Goal: Obtain resource: Download file/media

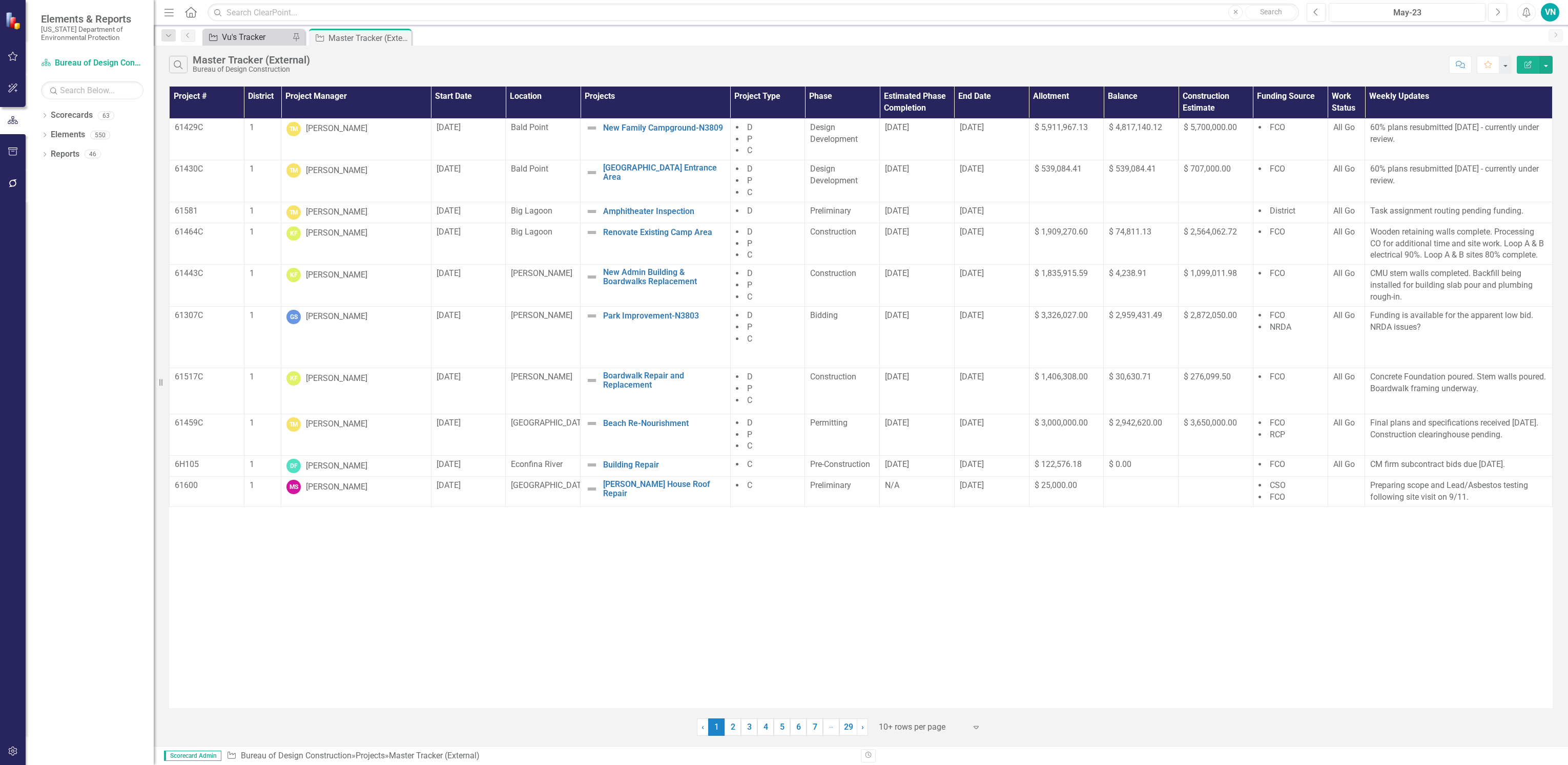
click at [245, 38] on div "Vu's Tracker" at bounding box center [255, 36] width 67 height 12
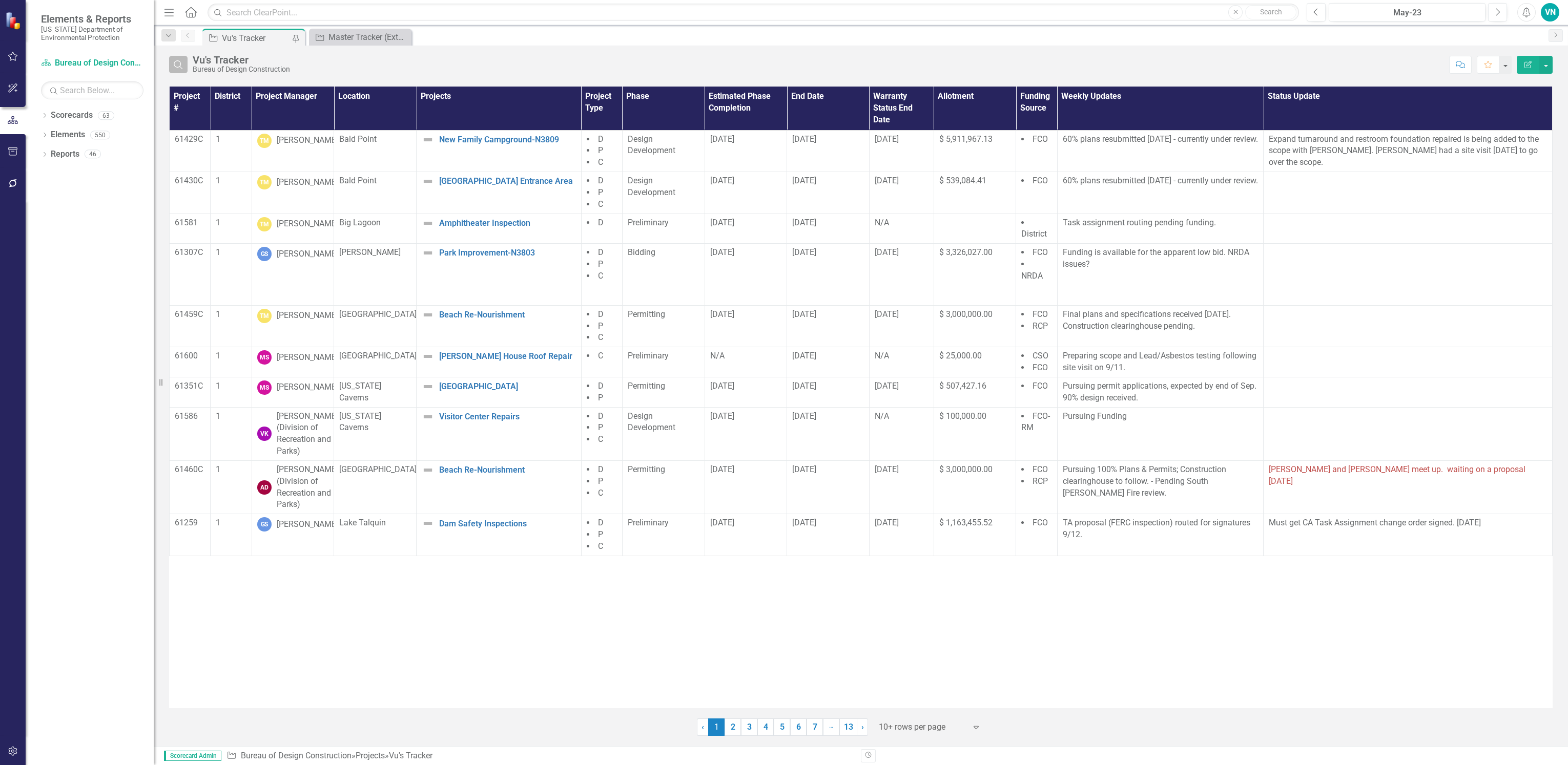
click at [186, 69] on button "Search" at bounding box center [178, 65] width 18 height 17
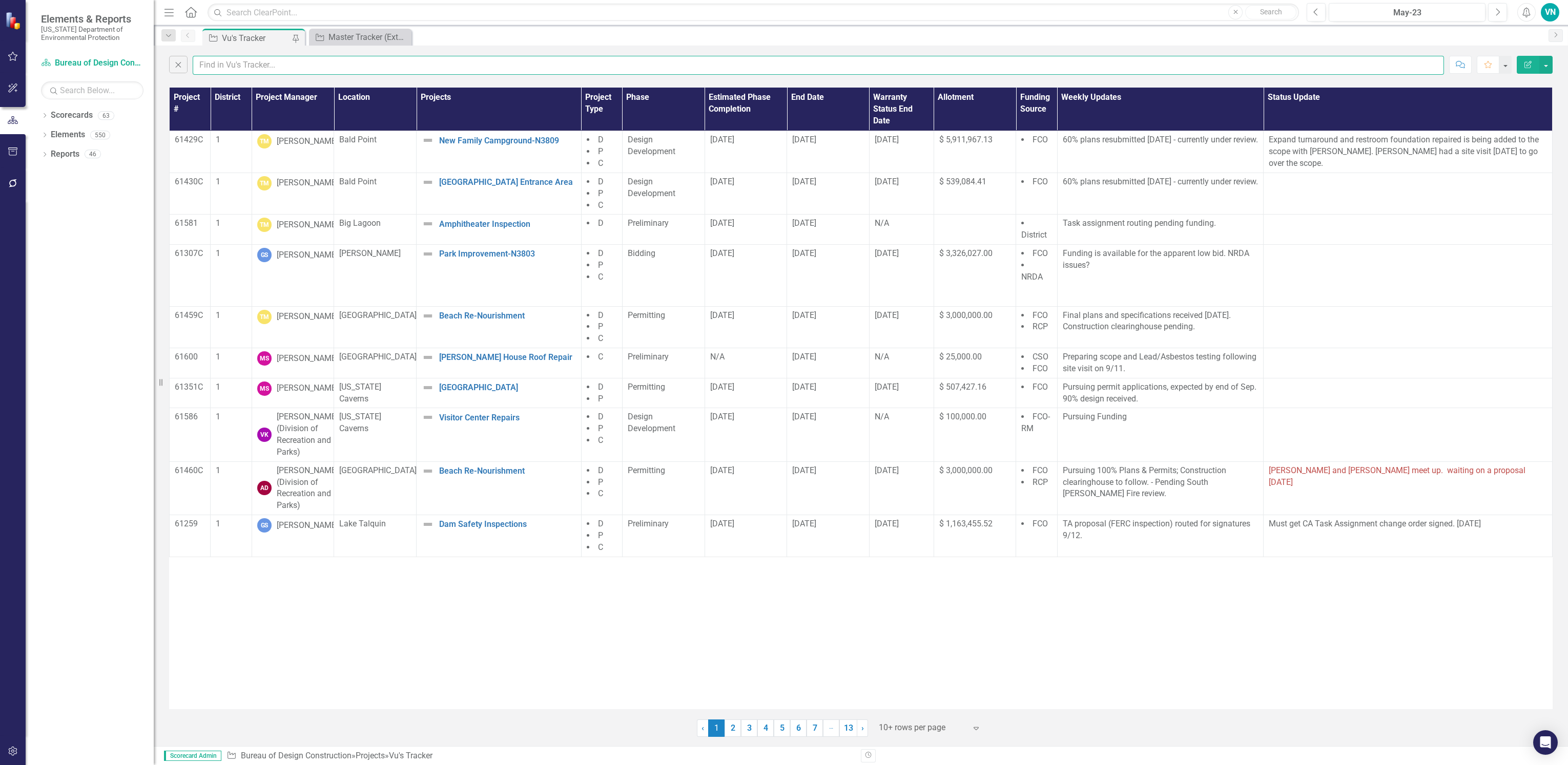
click at [254, 68] on input "text" at bounding box center [818, 65] width 1251 height 19
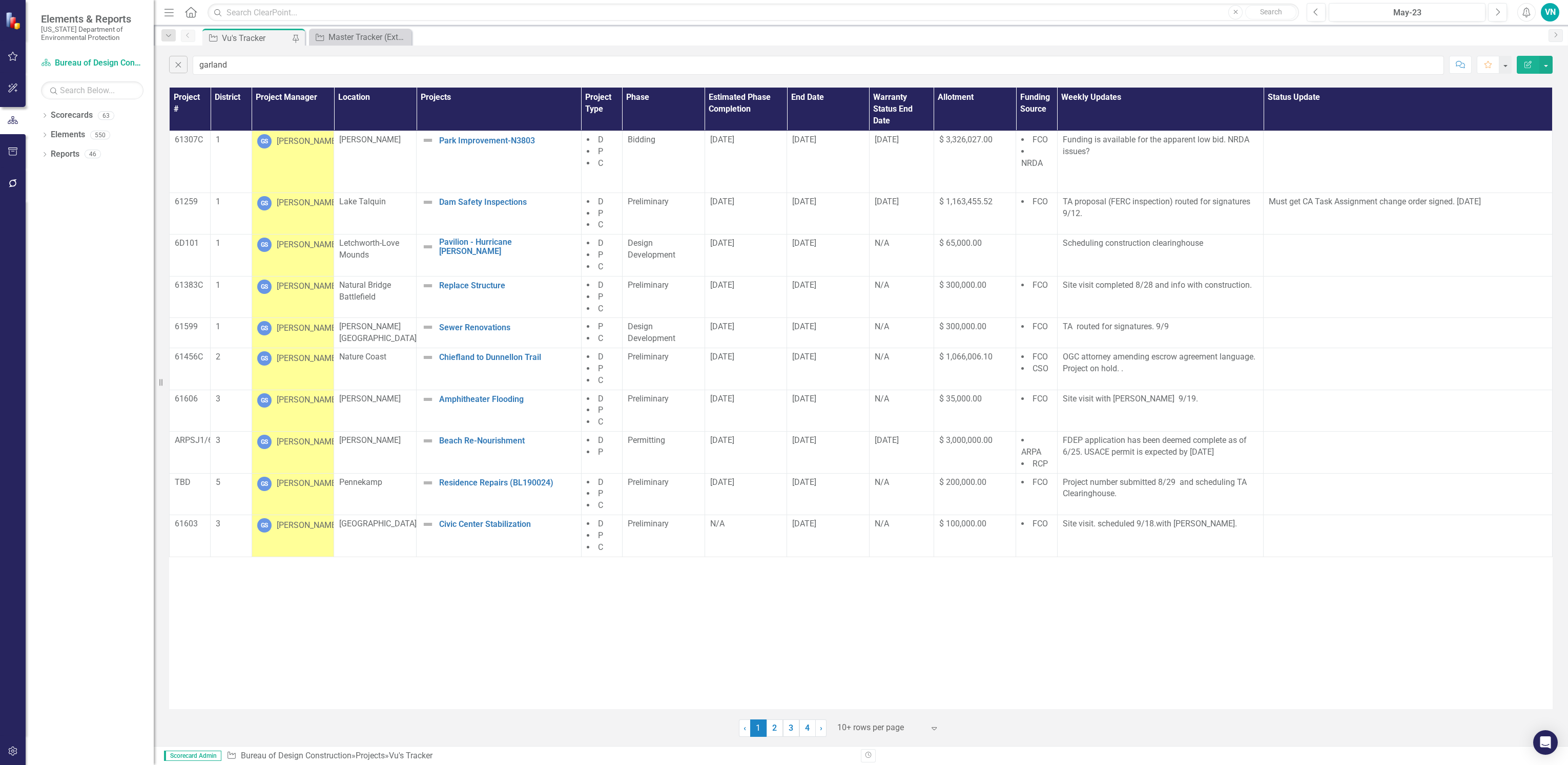
click at [869, 733] on div at bounding box center [881, 728] width 87 height 14
click at [874, 714] on div "Display All Rows" at bounding box center [890, 710] width 96 height 11
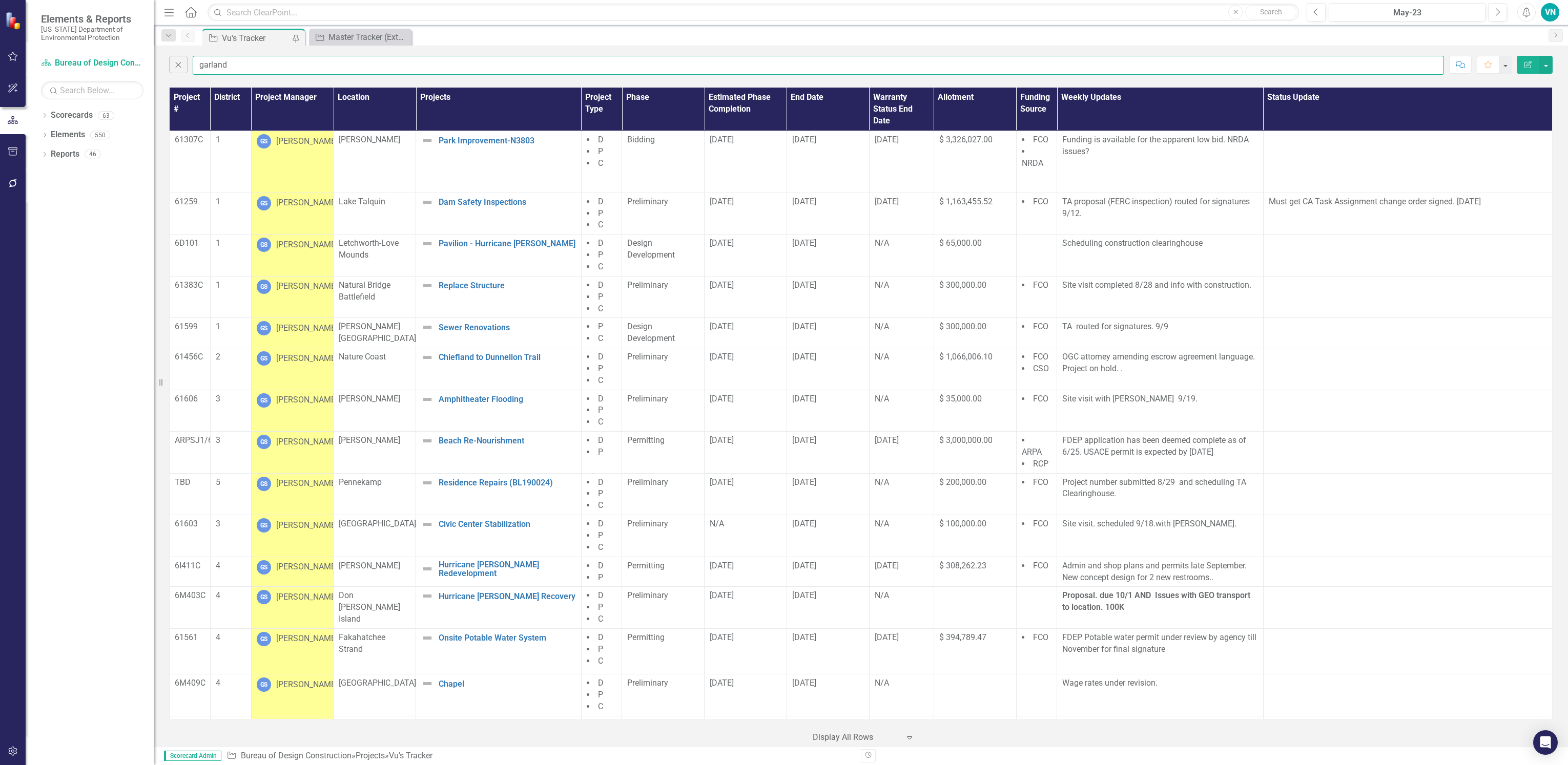
click at [1182, 63] on input "garland" at bounding box center [818, 65] width 1251 height 19
click at [1550, 64] on button "button" at bounding box center [1546, 65] width 13 height 18
click at [1532, 102] on link "PDF Export to PDF" at bounding box center [1511, 104] width 81 height 19
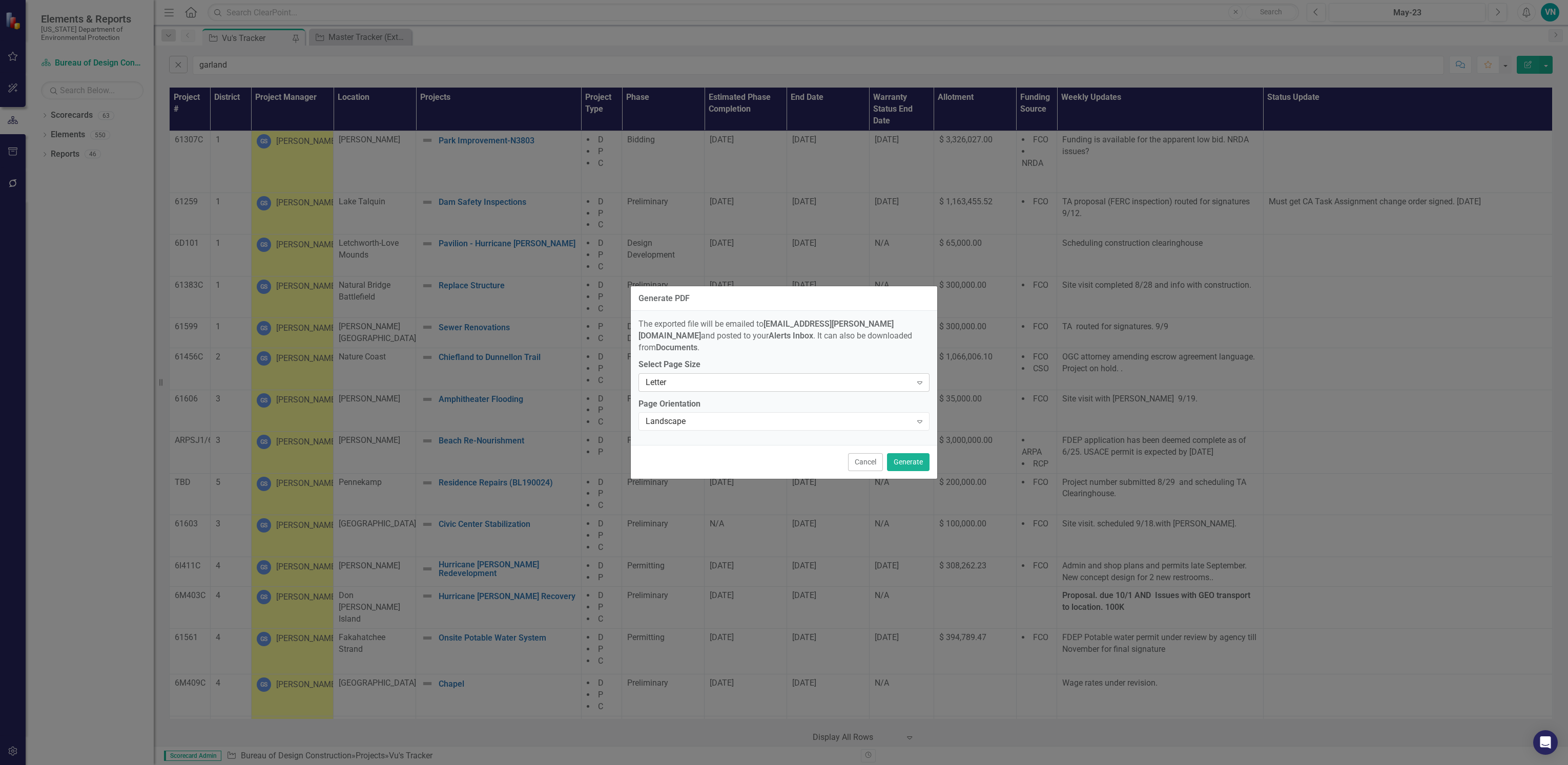
click at [829, 382] on div "Letter Expand" at bounding box center [784, 382] width 291 height 18
click at [803, 441] on div "Tabloid" at bounding box center [785, 444] width 274 height 11
click at [893, 453] on button "Generate" at bounding box center [908, 461] width 43 height 18
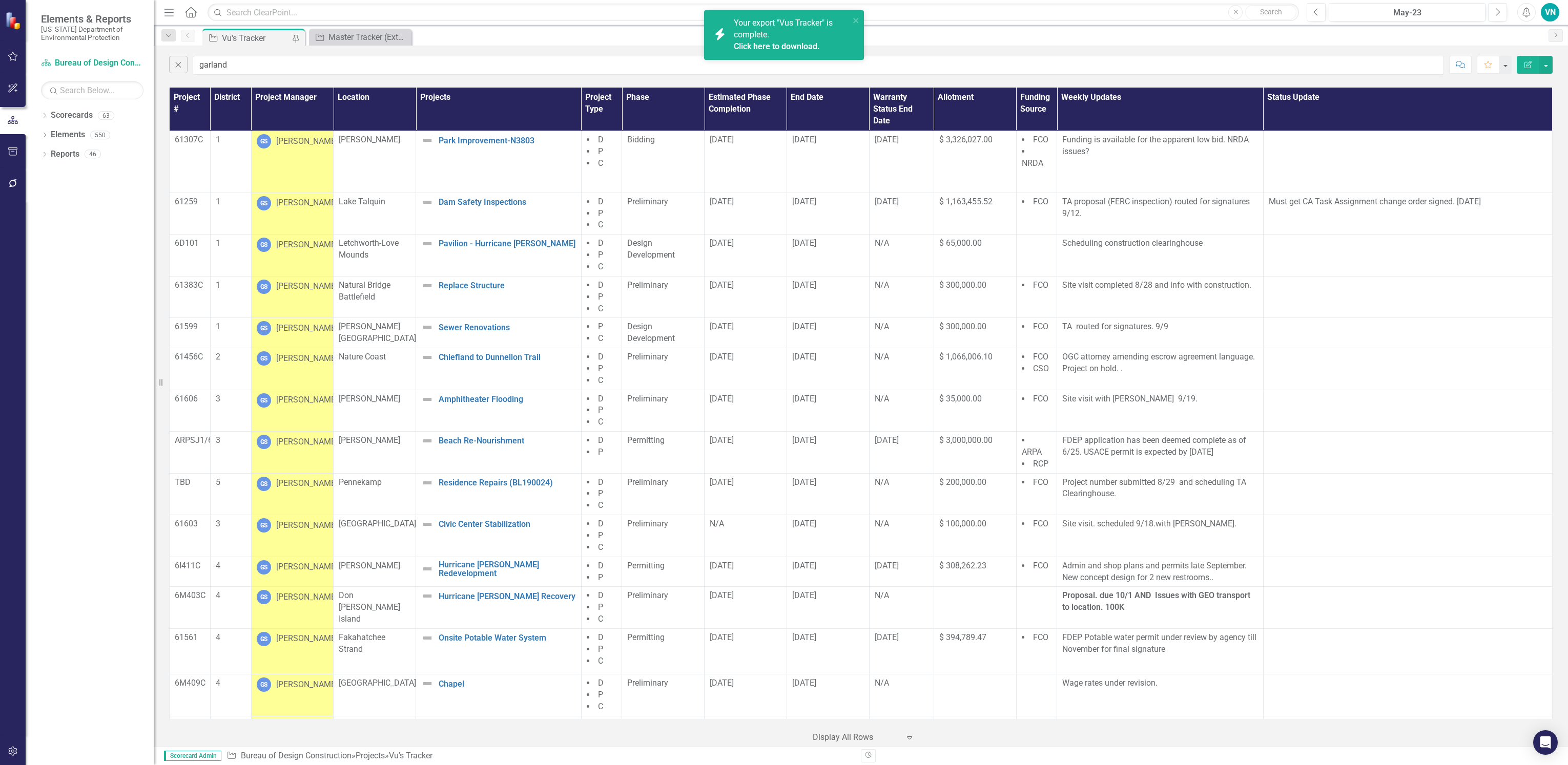
click at [771, 47] on link "Click here to download." at bounding box center [777, 47] width 86 height 9
click at [282, 60] on input "garland" at bounding box center [818, 65] width 1251 height 19
drag, startPoint x: 205, startPoint y: 61, endPoint x: 136, endPoint y: 57, distance: 69.1
click at [136, 57] on div "Elements & Reports [US_STATE] Department of Environmental Protection Scorecard …" at bounding box center [784, 382] width 1568 height 765
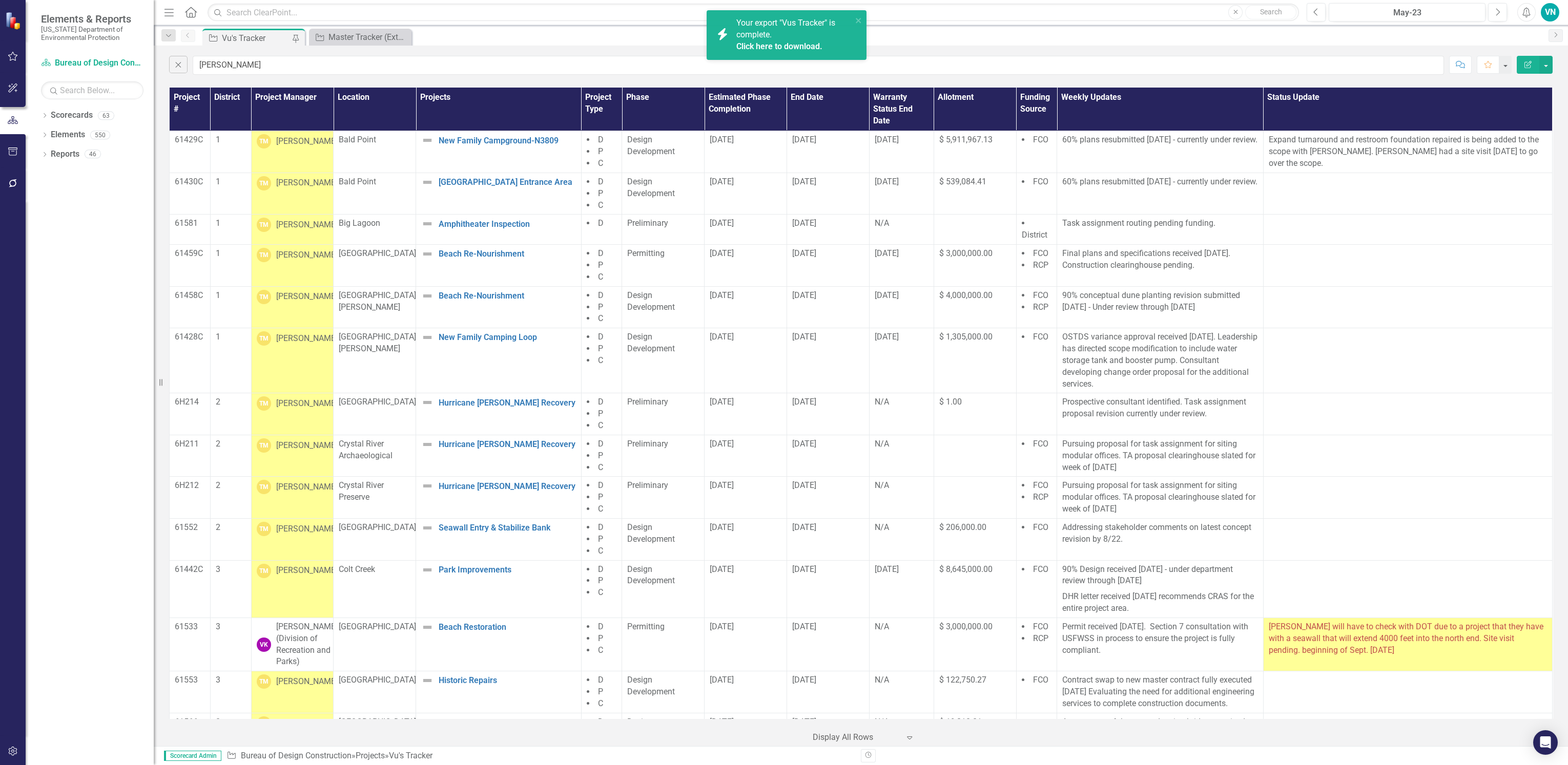
click at [776, 45] on link "Click here to download." at bounding box center [779, 47] width 86 height 9
click at [1011, 60] on input "[PERSON_NAME]" at bounding box center [818, 65] width 1251 height 19
click at [1542, 65] on button "button" at bounding box center [1546, 65] width 13 height 18
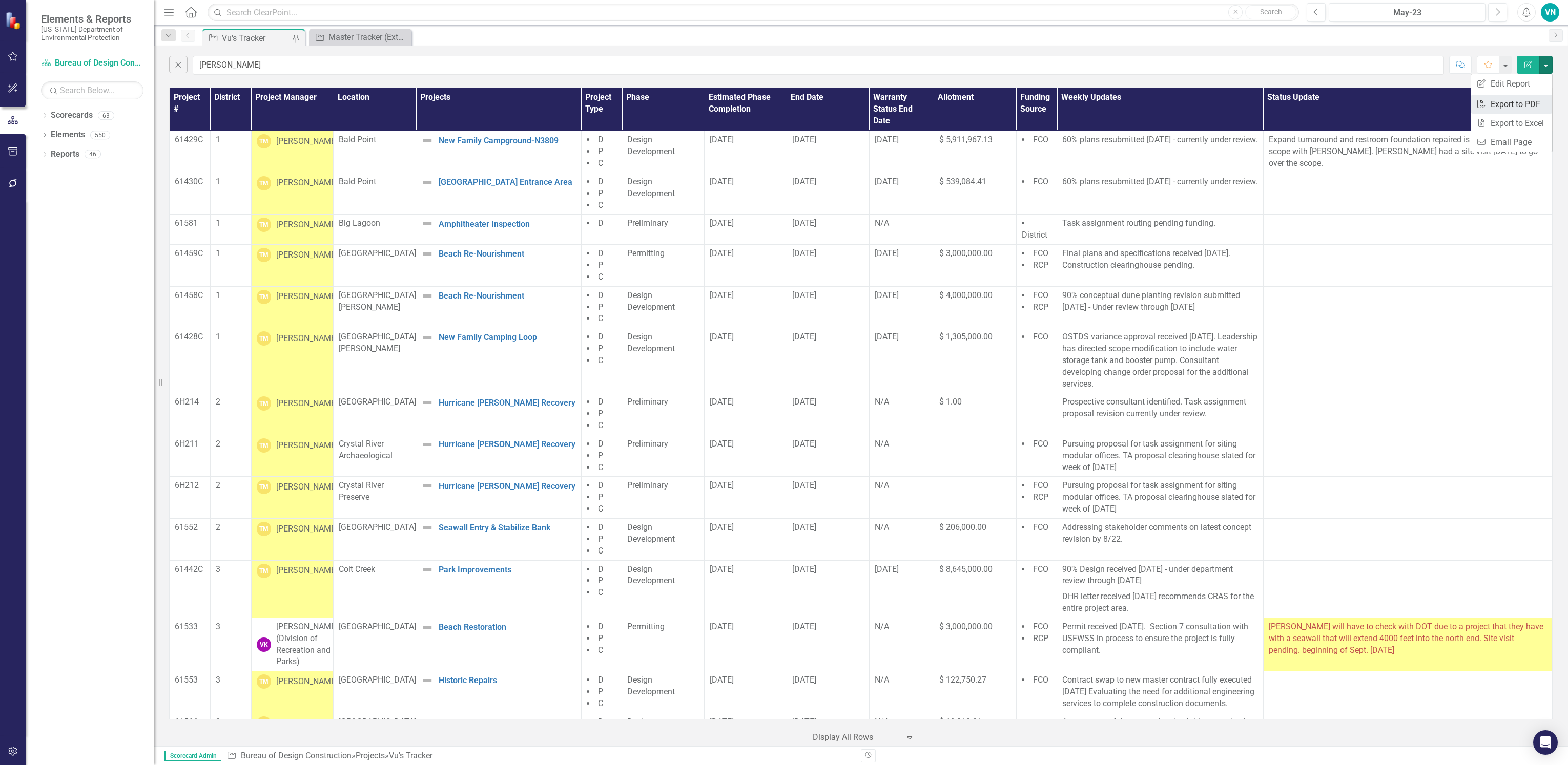
click at [1535, 105] on link "PDF Export to PDF" at bounding box center [1511, 104] width 81 height 19
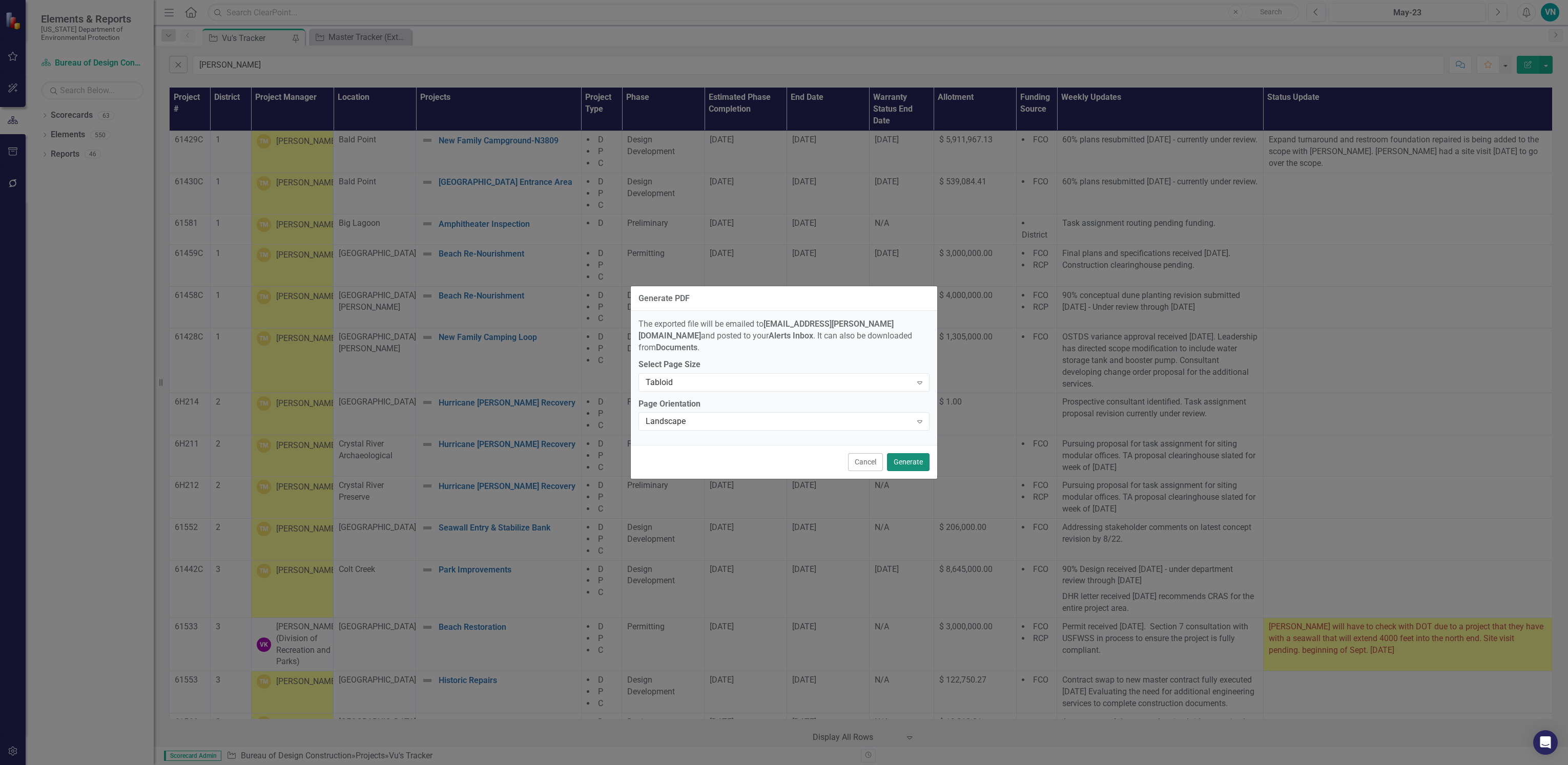
click at [900, 453] on button "Generate" at bounding box center [908, 461] width 43 height 18
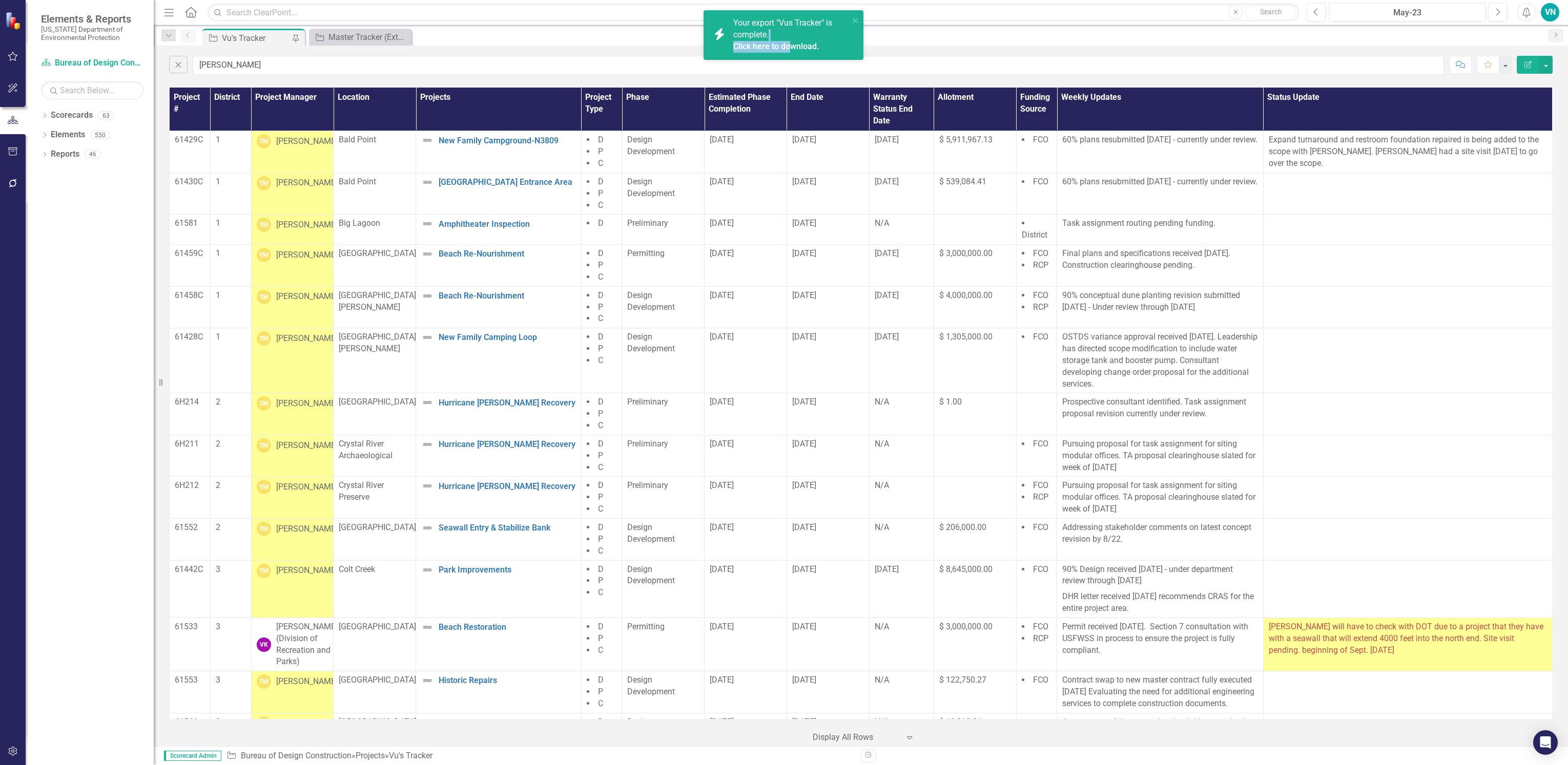
drag, startPoint x: 790, startPoint y: 38, endPoint x: 792, endPoint y: 50, distance: 12.2
click at [792, 50] on div "Your export "Vus Tracker" is complete. Click here to download." at bounding box center [791, 34] width 116 height 35
drag, startPoint x: 792, startPoint y: 50, endPoint x: 783, endPoint y: 45, distance: 10.3
click at [783, 45] on link "Click here to download." at bounding box center [777, 47] width 86 height 9
click at [231, 76] on div "Close [PERSON_NAME] Comment Favorite Edit Report" at bounding box center [860, 63] width 1414 height 34
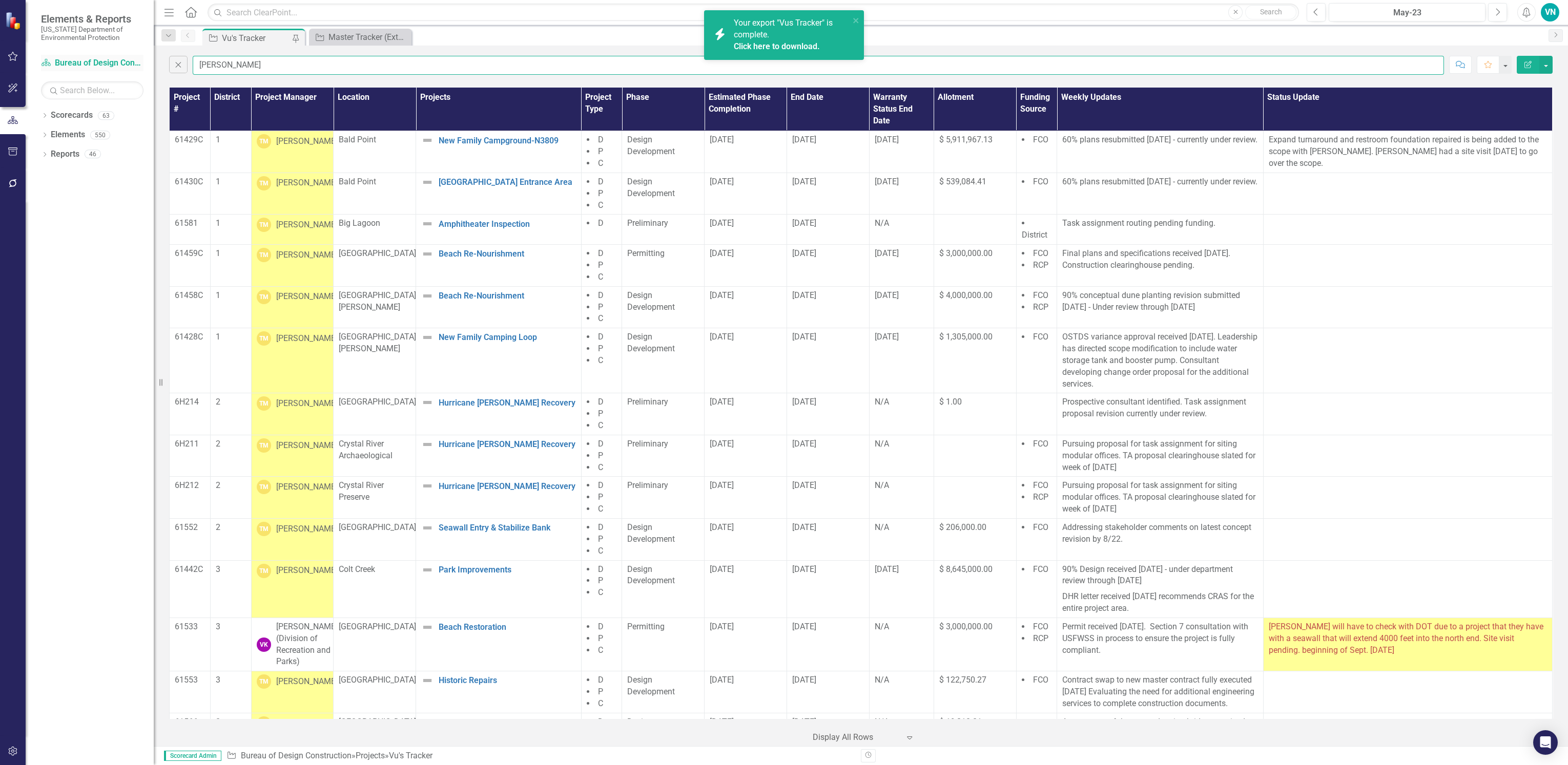
drag, startPoint x: 231, startPoint y: 62, endPoint x: 134, endPoint y: 62, distance: 97.0
click at [134, 62] on div "Elements & Reports [US_STATE] Department of Environmental Protection Scorecard …" at bounding box center [784, 382] width 1568 height 765
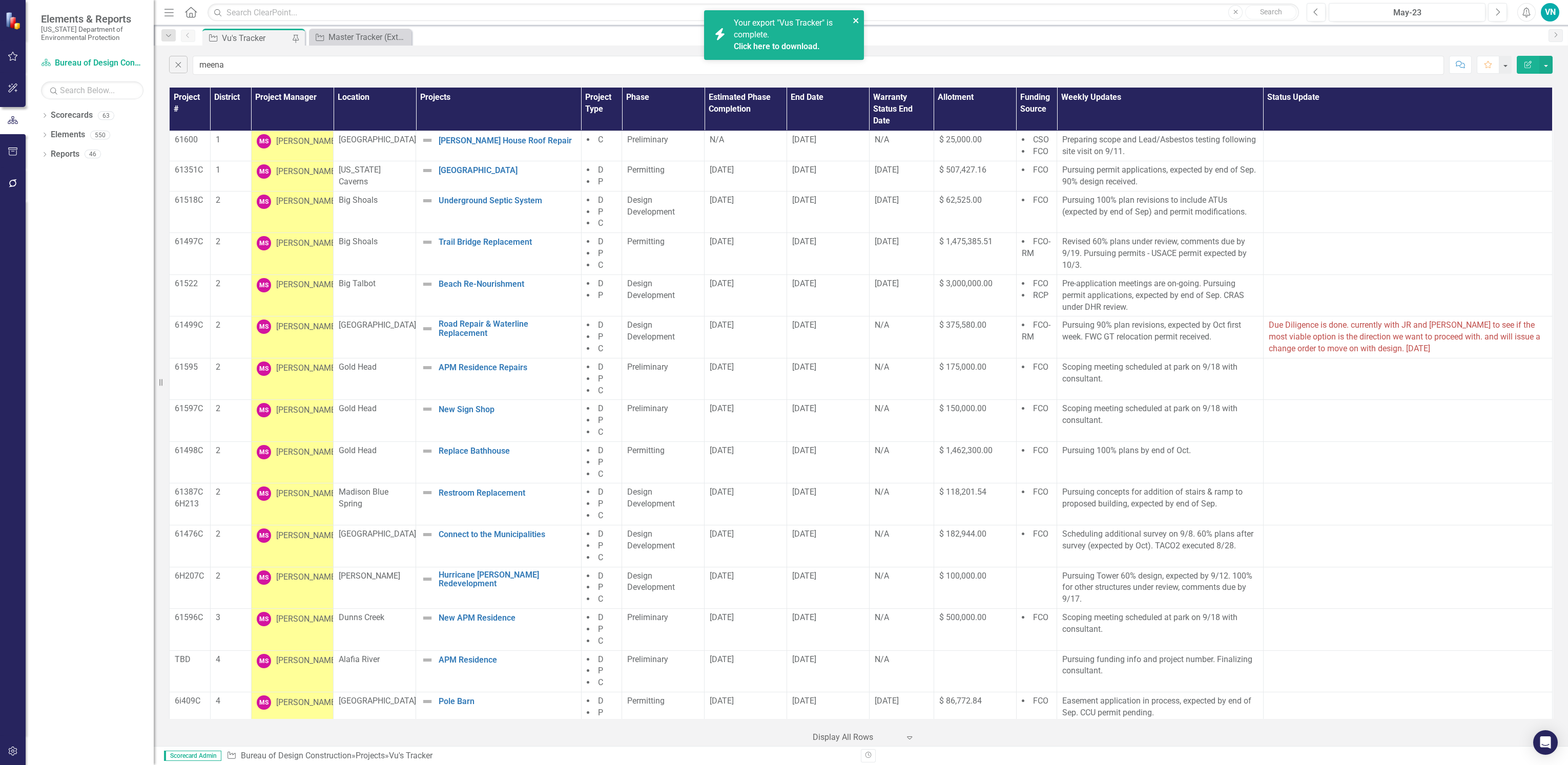
click at [858, 20] on icon "close" at bounding box center [855, 20] width 5 height 5
click at [1540, 64] on button "button" at bounding box center [1546, 65] width 13 height 18
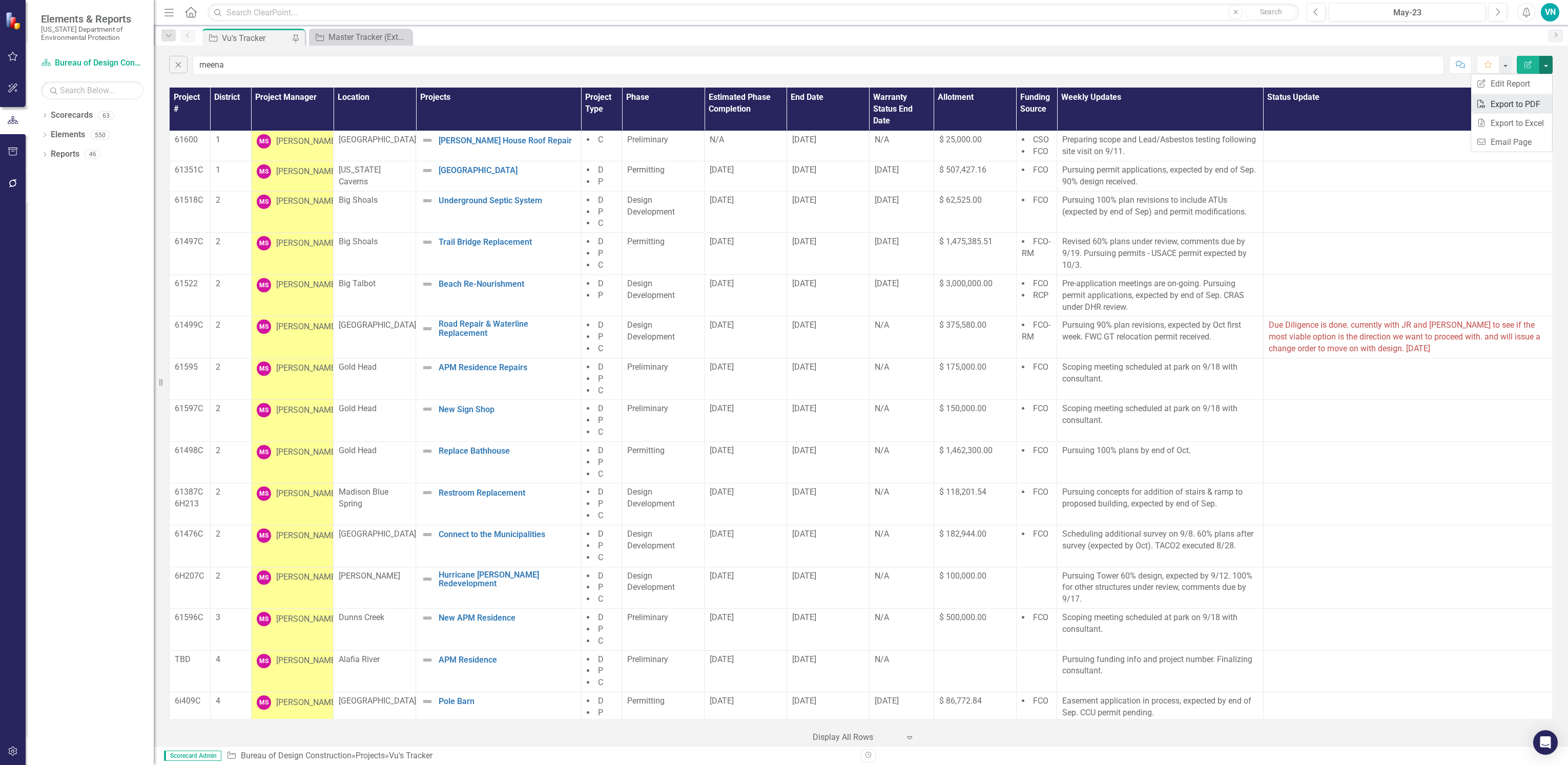
click at [1524, 107] on link "PDF Export to PDF" at bounding box center [1511, 104] width 81 height 19
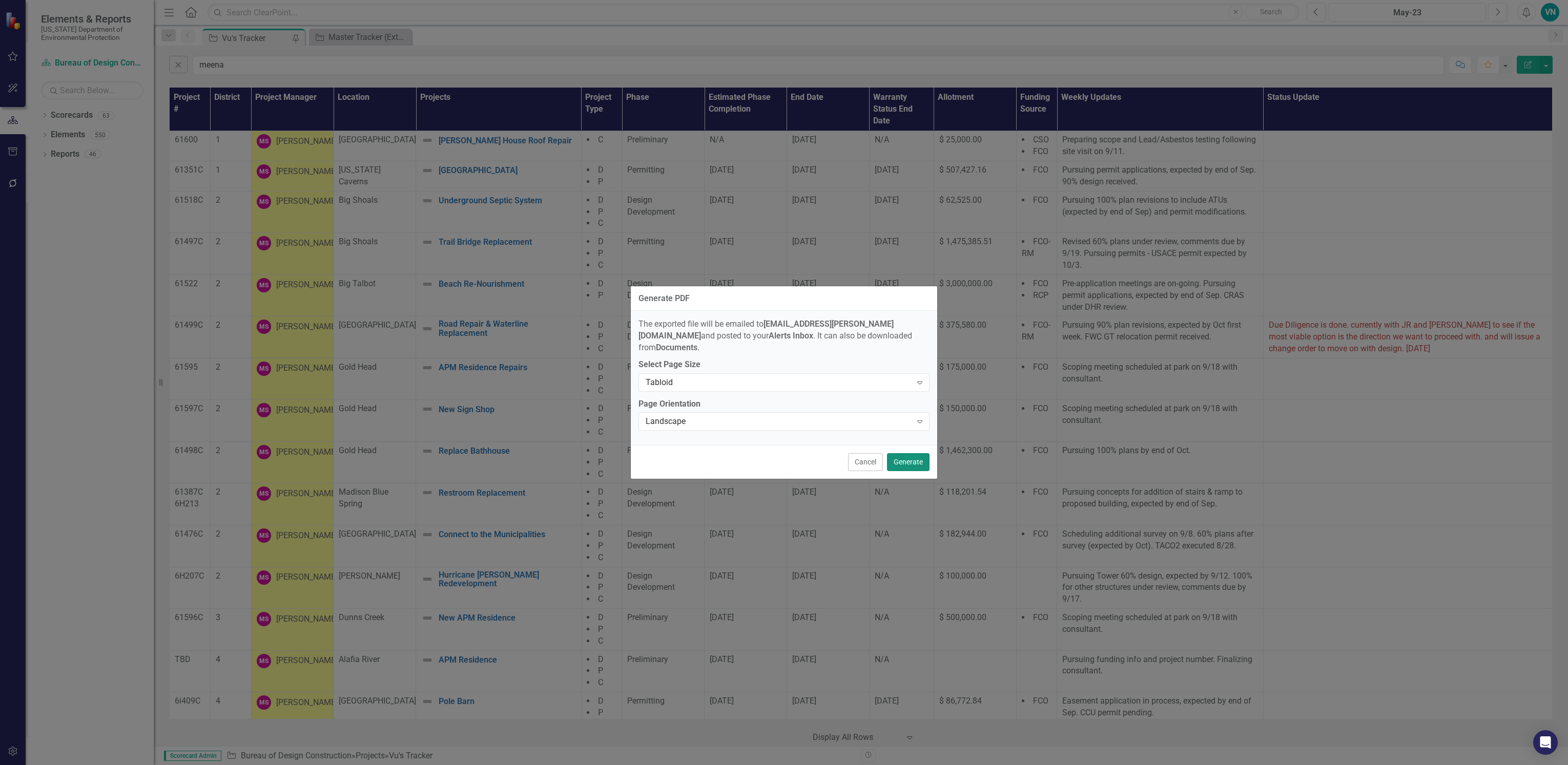
click at [897, 454] on button "Generate" at bounding box center [908, 461] width 43 height 18
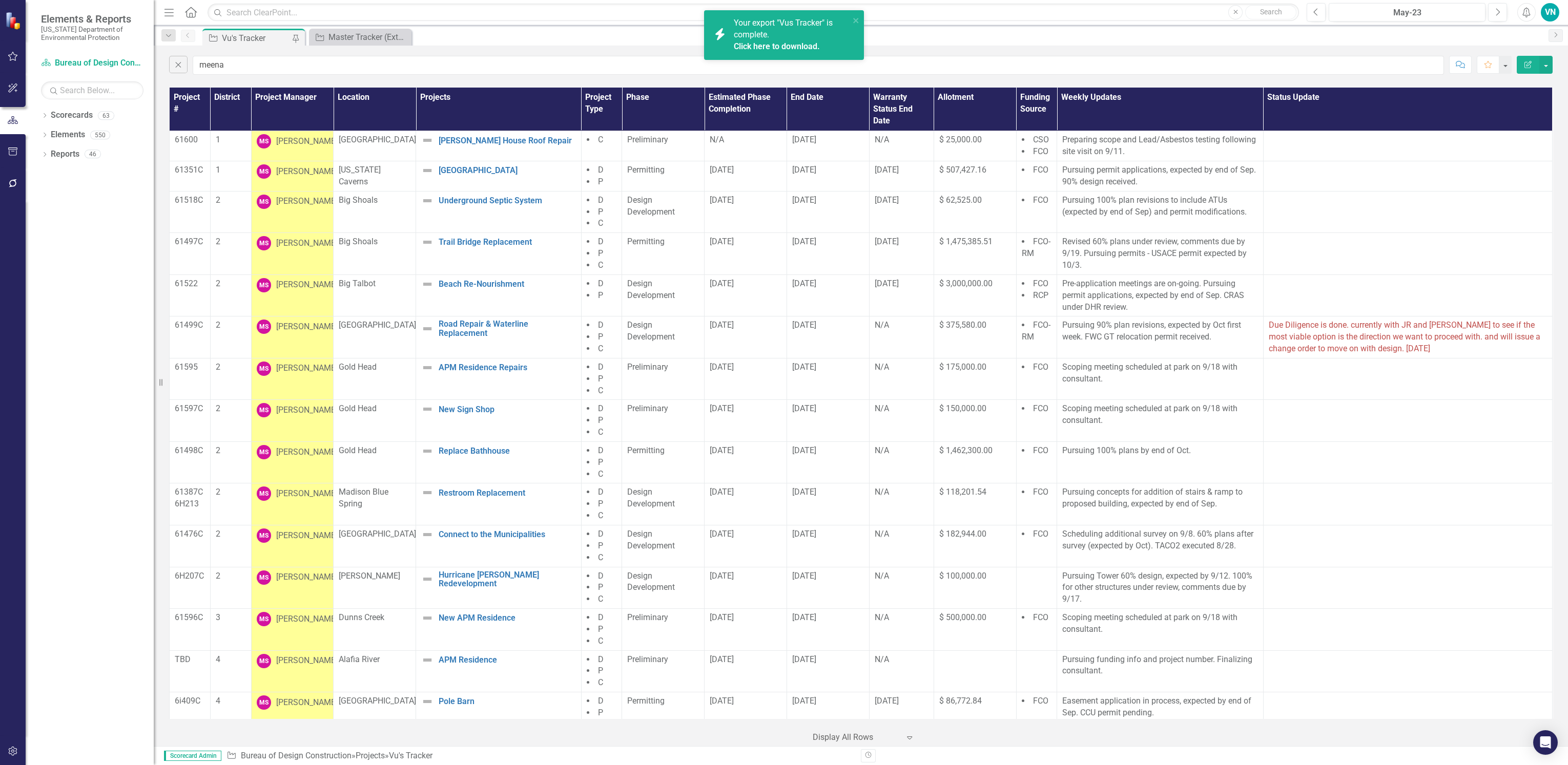
click at [763, 41] on div "Click here to download." at bounding box center [790, 47] width 113 height 11
click at [413, 61] on input "meena" at bounding box center [818, 65] width 1251 height 19
drag, startPoint x: 387, startPoint y: 65, endPoint x: 145, endPoint y: 57, distance: 242.1
click at [145, 57] on div "Elements & Reports [US_STATE] Department of Environmental Protection Scorecard …" at bounding box center [784, 382] width 1568 height 765
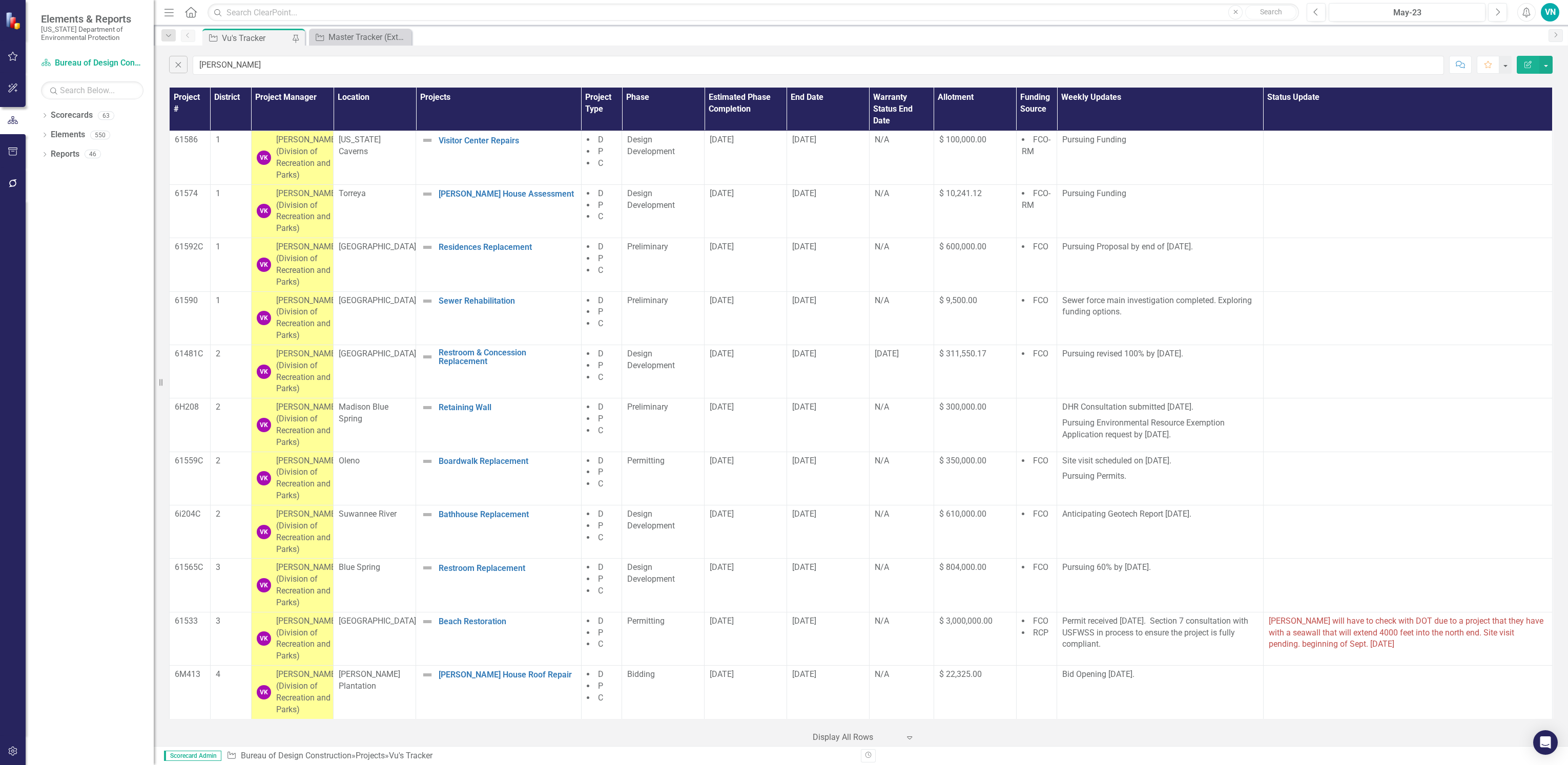
drag, startPoint x: 1474, startPoint y: 0, endPoint x: 999, endPoint y: 53, distance: 477.9
click at [999, 53] on div "Close [PERSON_NAME] Comment Favorite Edit Report" at bounding box center [860, 63] width 1414 height 34
click at [1550, 66] on button "button" at bounding box center [1546, 65] width 13 height 18
click at [1523, 106] on link "PDF Export to PDF" at bounding box center [1511, 104] width 81 height 19
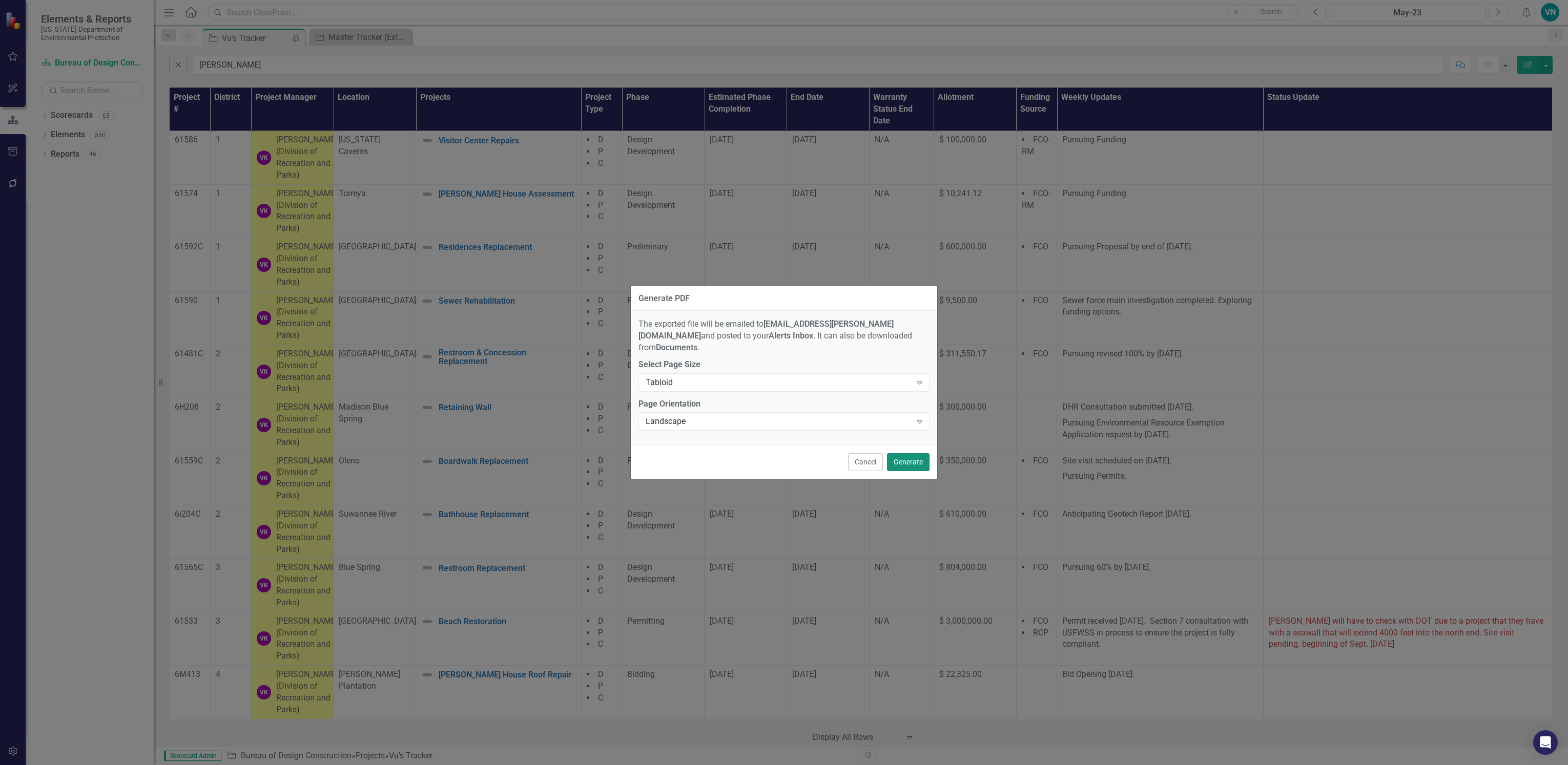
click at [910, 453] on button "Generate" at bounding box center [908, 461] width 43 height 18
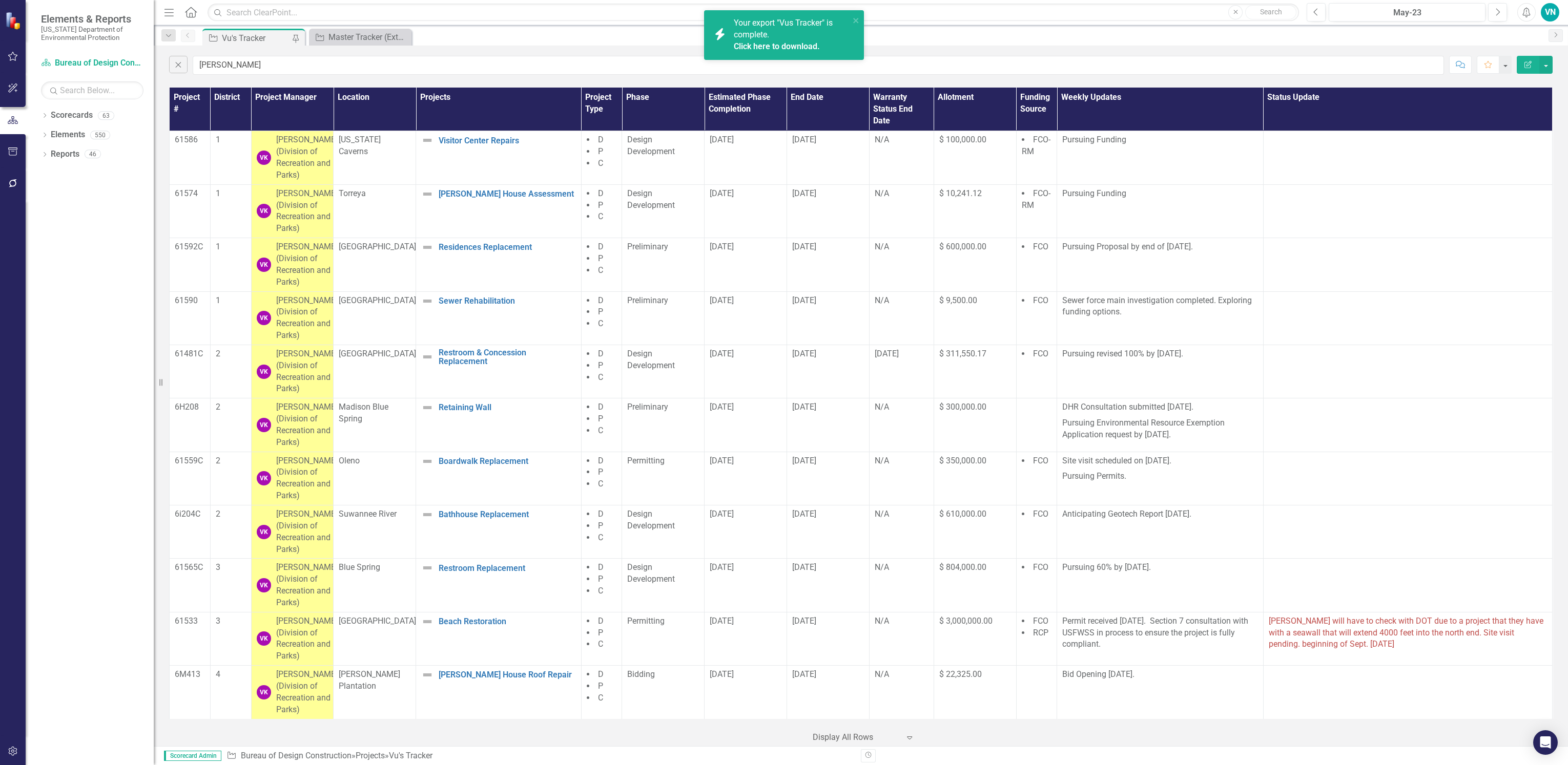
click at [755, 42] on link "Click here to download." at bounding box center [777, 47] width 86 height 9
drag, startPoint x: 266, startPoint y: 68, endPoint x: 161, endPoint y: 59, distance: 105.4
click at [161, 59] on div "Elements & Reports [US_STATE] Department of Environmental Protection Scorecard …" at bounding box center [784, 382] width 1568 height 765
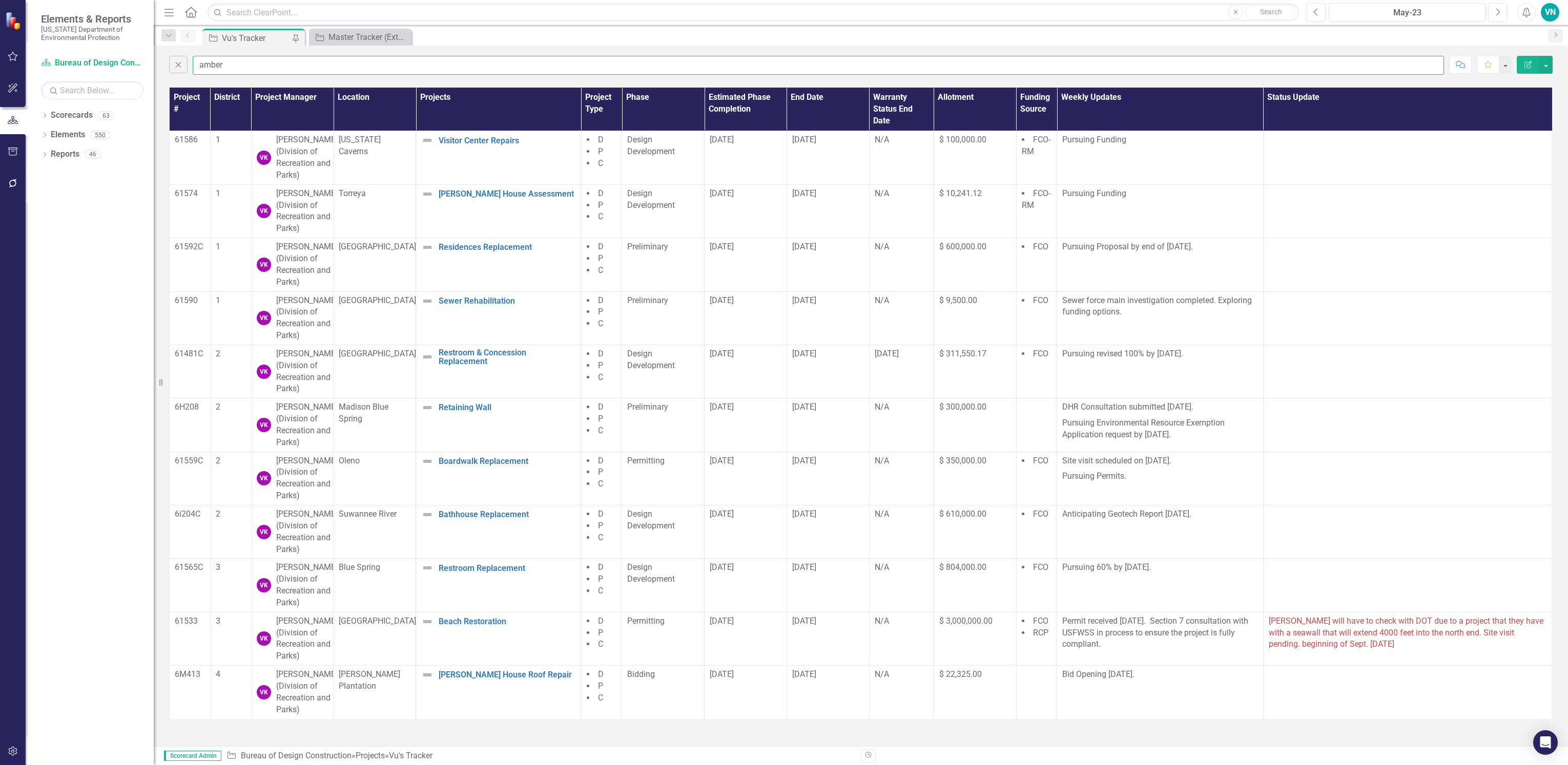
type input "amber"
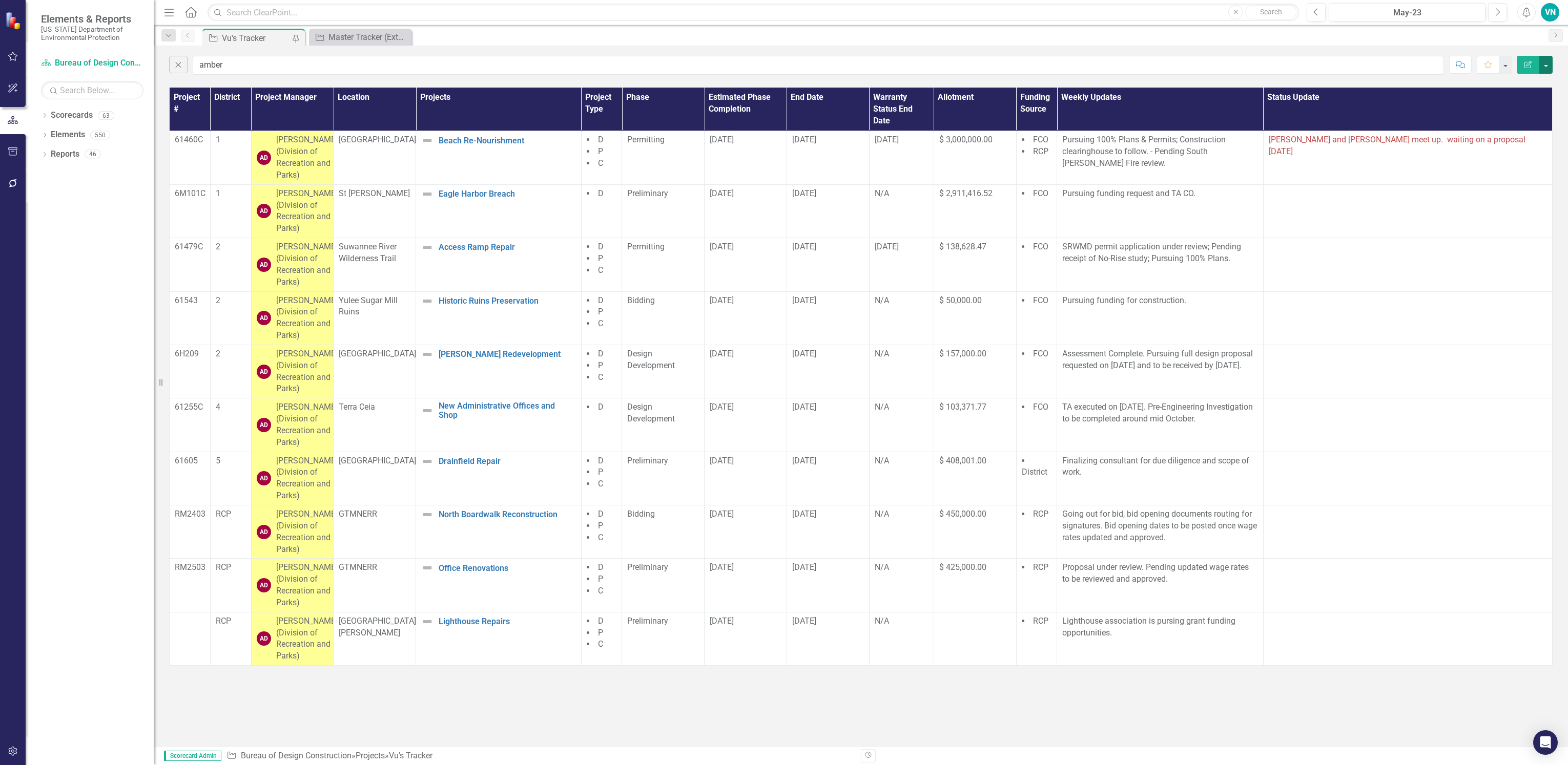
click at [1544, 66] on button "button" at bounding box center [1546, 65] width 13 height 18
click at [1536, 103] on link "PDF Export to PDF" at bounding box center [1511, 104] width 81 height 19
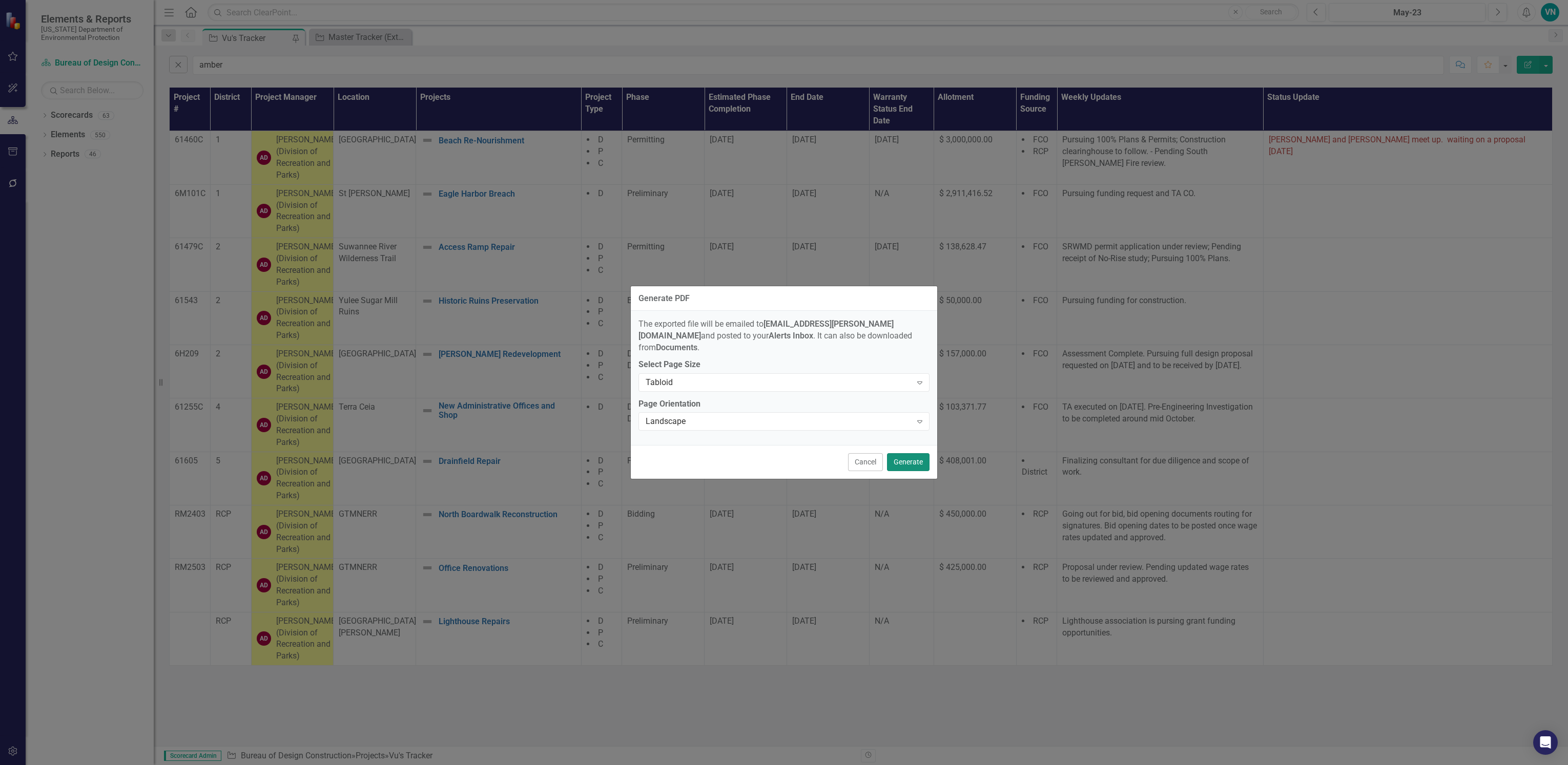
click at [906, 453] on button "Generate" at bounding box center [908, 461] width 43 height 18
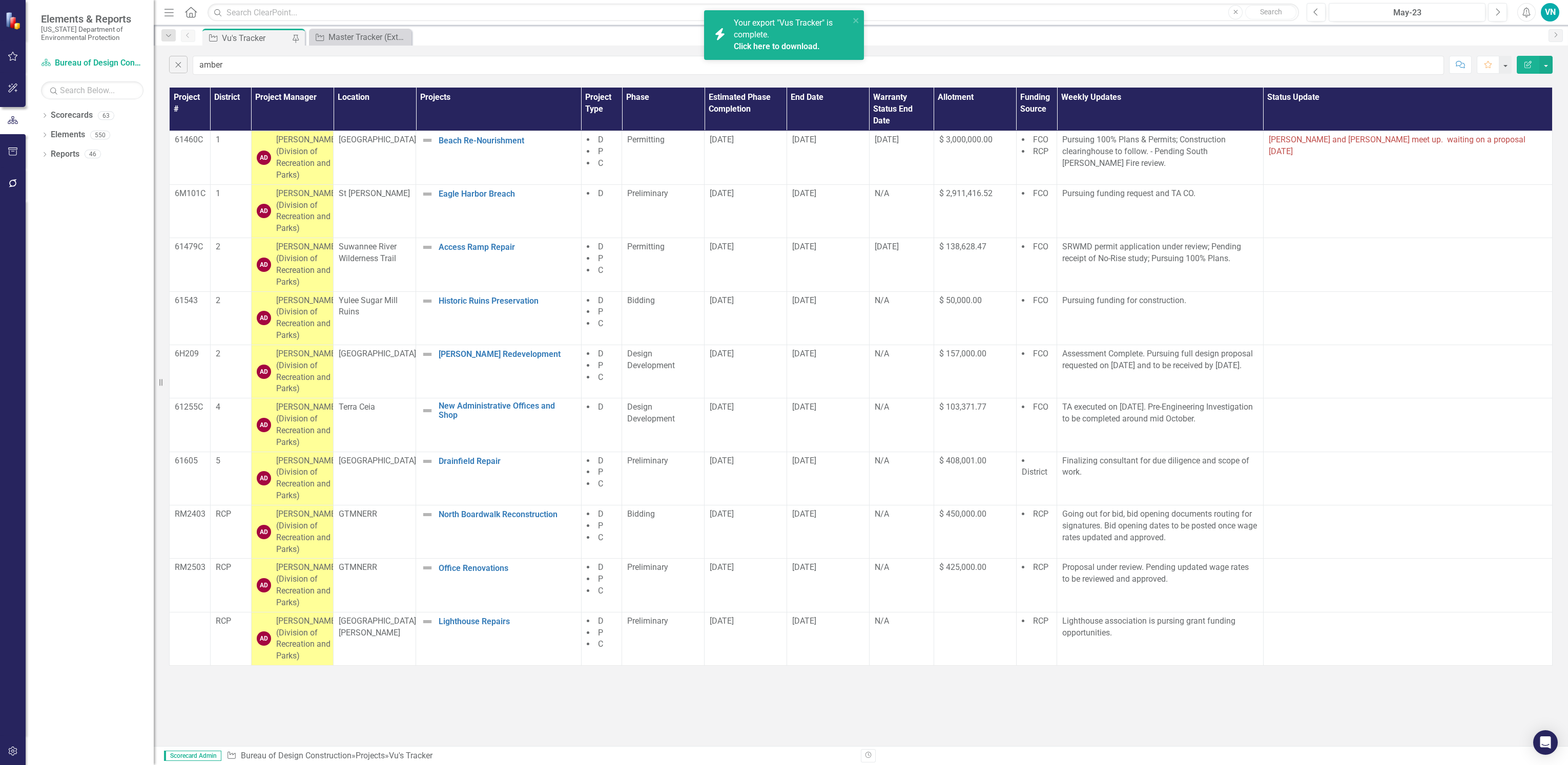
click at [764, 45] on link "Click here to download." at bounding box center [777, 47] width 86 height 9
